Goal: Check status: Check status

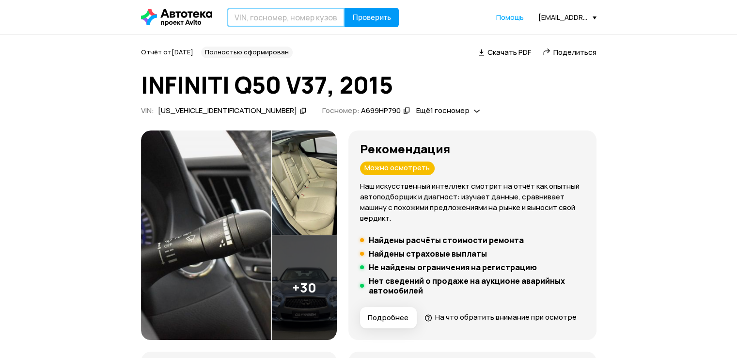
drag, startPoint x: 318, startPoint y: 12, endPoint x: 359, endPoint y: 17, distance: 41.0
click at [318, 12] on input "text" at bounding box center [286, 17] width 118 height 19
paste input "[VEHICLE_IDENTIFICATION_NUMBER]"
type input "[VEHICLE_IDENTIFICATION_NUMBER]"
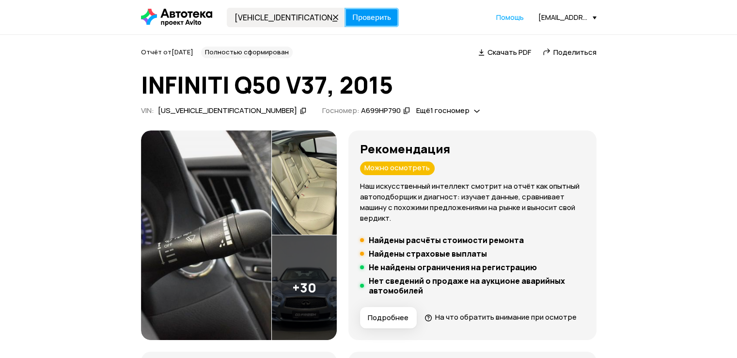
click at [364, 16] on span "Проверить" at bounding box center [371, 18] width 39 height 8
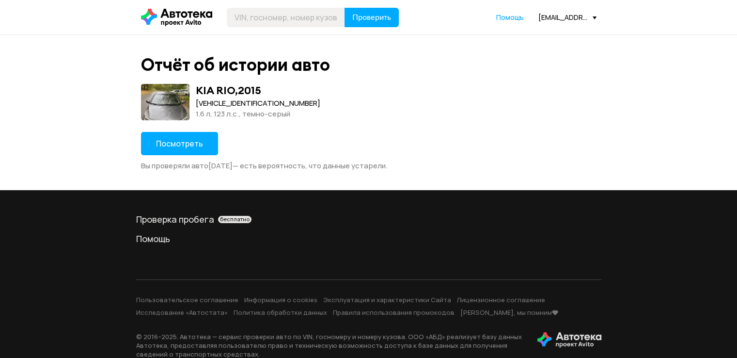
click at [174, 136] on button "Посмотреть" at bounding box center [179, 143] width 77 height 23
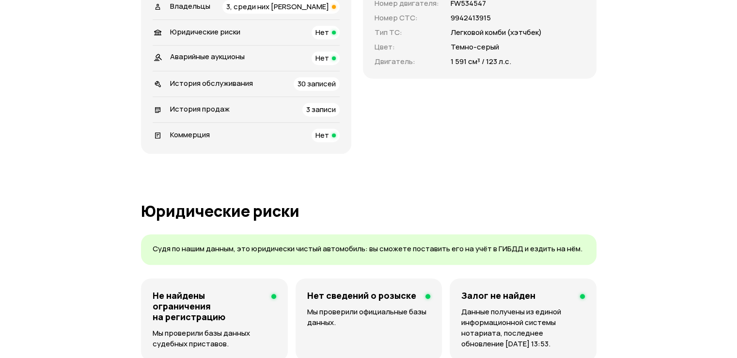
scroll to position [339, 0]
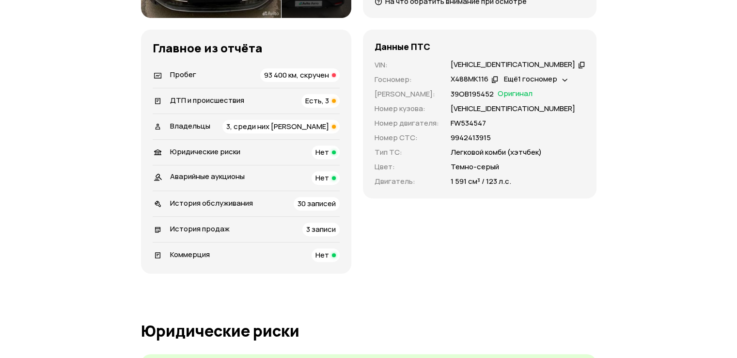
click at [328, 103] on span "Есть, 3" at bounding box center [317, 100] width 24 height 10
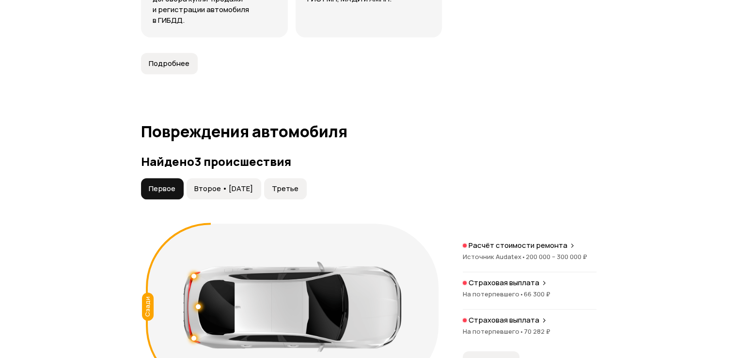
scroll to position [1094, 0]
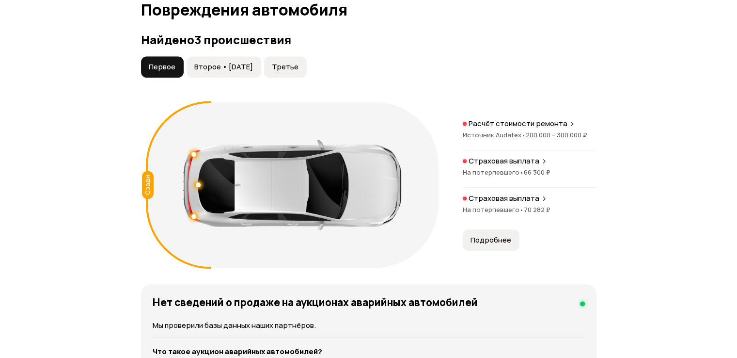
click at [231, 62] on span "Второе • [DATE]" at bounding box center [223, 67] width 59 height 10
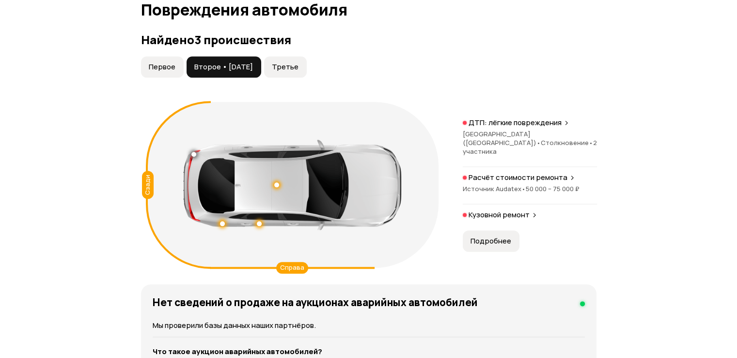
click at [287, 61] on button "Третье" at bounding box center [285, 66] width 43 height 21
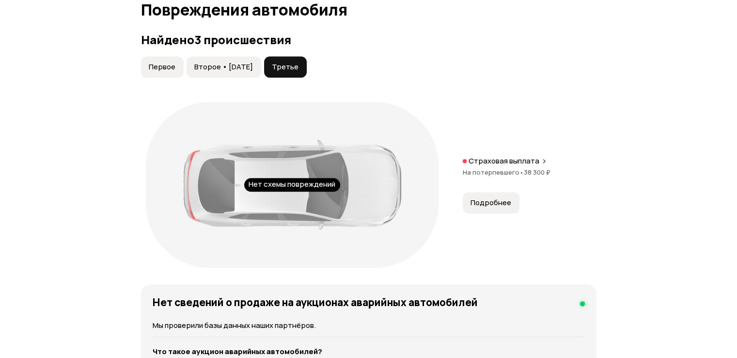
click at [240, 60] on button "Второе • [DATE]" at bounding box center [224, 66] width 75 height 21
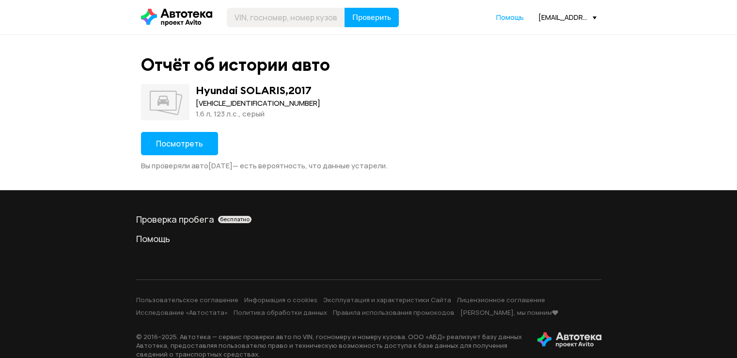
click at [188, 133] on div "Отчёт об истории авто Hyundai SOLARIS , 2017 Z94K241CBJR016608 1.6 л, 123 л.c.,…" at bounding box center [368, 112] width 465 height 116
click at [186, 138] on span "Посмотреть" at bounding box center [179, 143] width 47 height 11
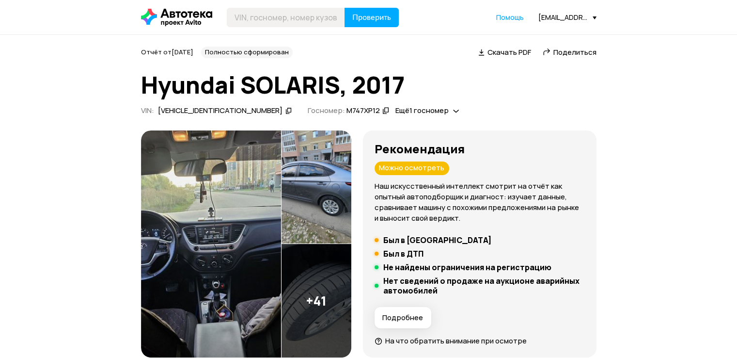
click at [196, 111] on div "Z94K241CBJR016608" at bounding box center [220, 111] width 125 height 10
copy div "Z94K241CBJR016608"
click at [199, 113] on div "Z94K241CBJR016608" at bounding box center [220, 111] width 125 height 10
